Goal: Complete application form

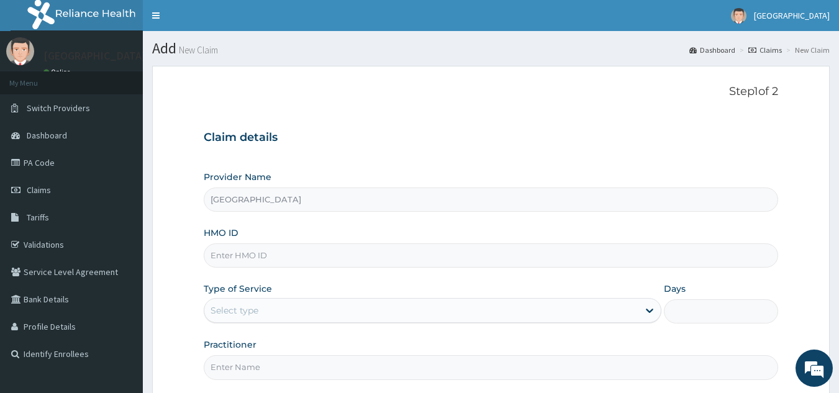
click at [236, 251] on input "HMO ID" at bounding box center [491, 256] width 575 height 24
type input "EML/10025/"
click at [49, 159] on link "PA Code" at bounding box center [71, 162] width 143 height 27
type input "[GEOGRAPHIC_DATA]"
